Goal: Find specific page/section: Find specific page/section

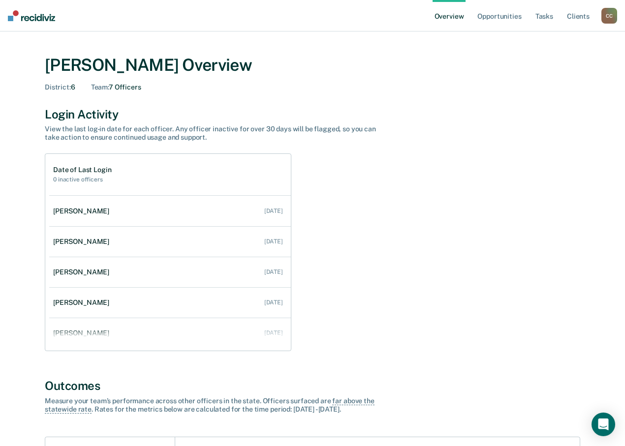
click at [615, 15] on div "C C" at bounding box center [609, 16] width 16 height 16
click at [548, 62] on link "Go to Operations" at bounding box center [569, 64] width 79 height 8
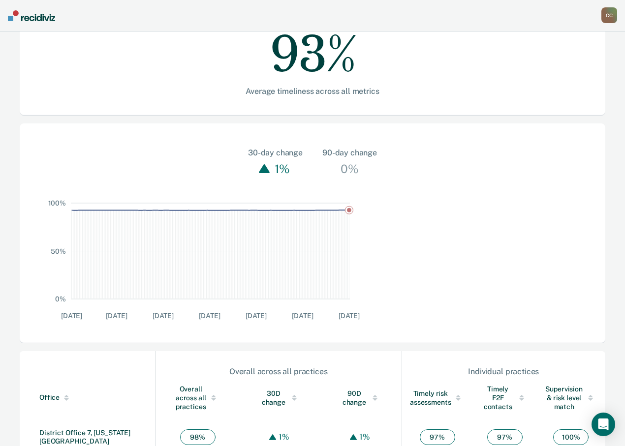
scroll to position [246, 0]
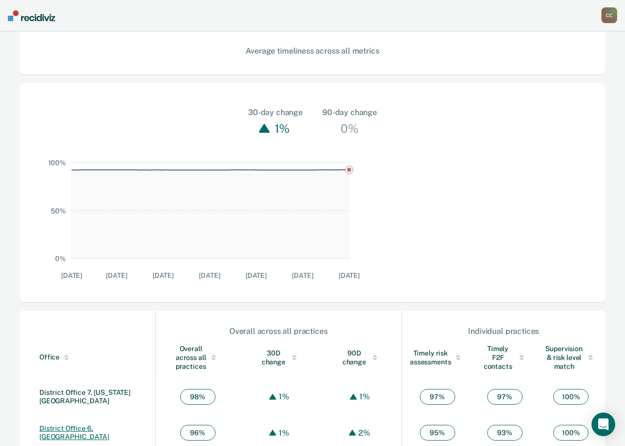
click at [86, 425] on link "District Office 6, [GEOGRAPHIC_DATA]" at bounding box center [74, 433] width 70 height 16
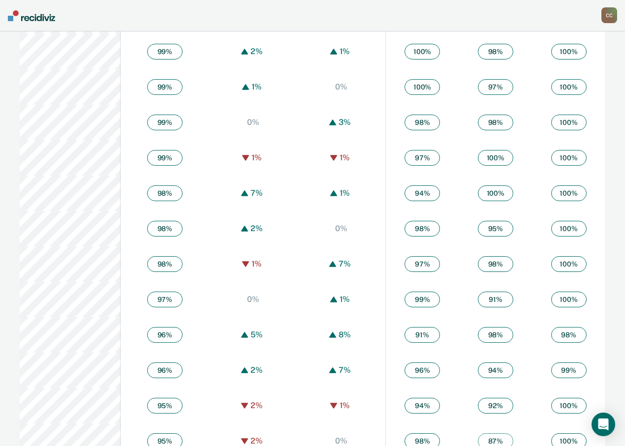
scroll to position [644, 0]
